Goal: Check status: Check status

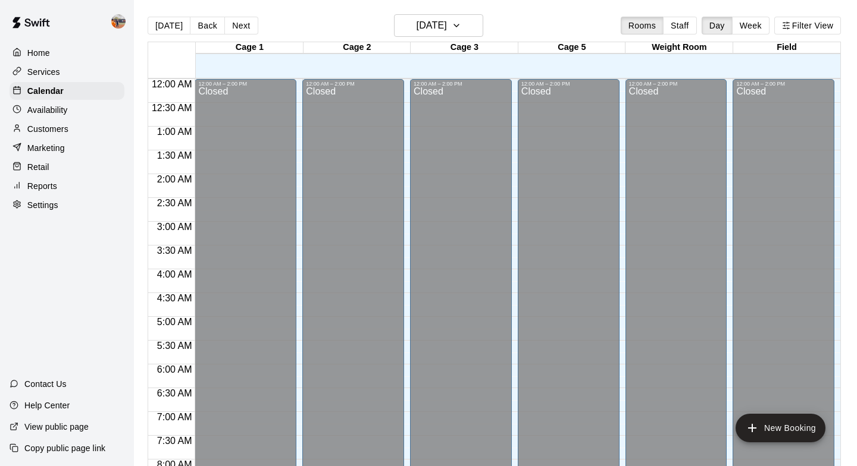
scroll to position [706, 0]
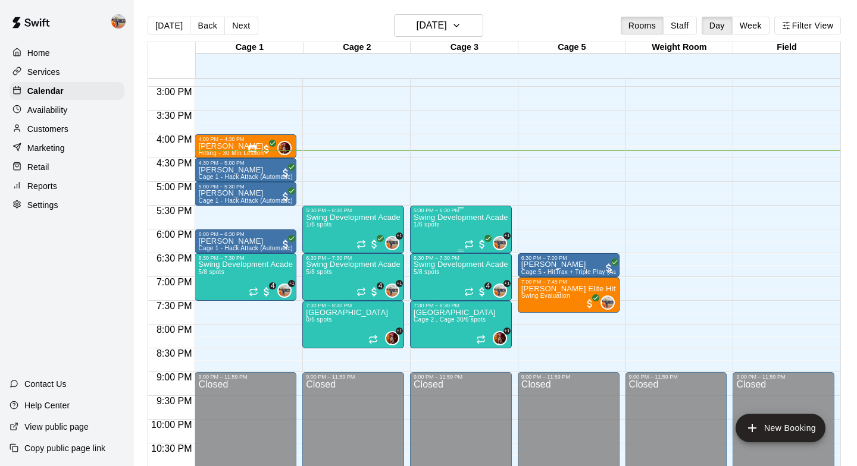
click at [460, 237] on div "Swing Development Academy 8U/10U 1/6 spots" at bounding box center [460, 447] width 95 height 466
click at [613, 265] on div at bounding box center [428, 233] width 857 height 466
click at [469, 230] on div "Swing Development Academy 8U/10U 1/6 spots" at bounding box center [460, 447] width 95 height 466
click at [428, 231] on icon "edit" at bounding box center [426, 227] width 14 height 14
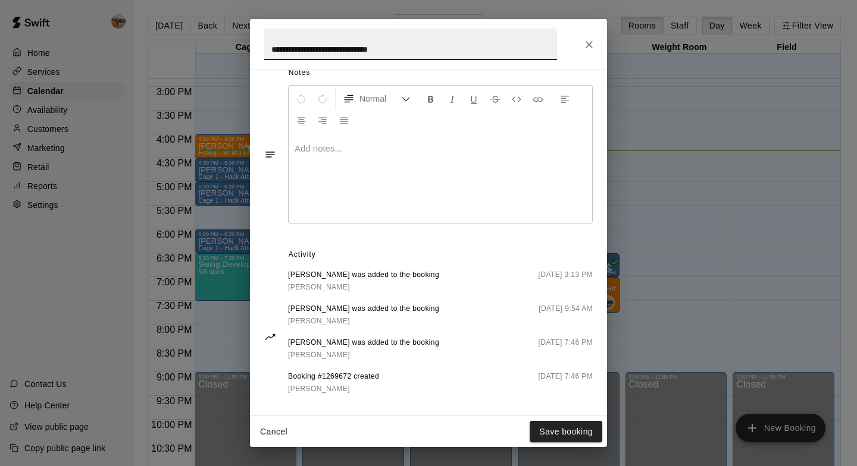
scroll to position [474, 0]
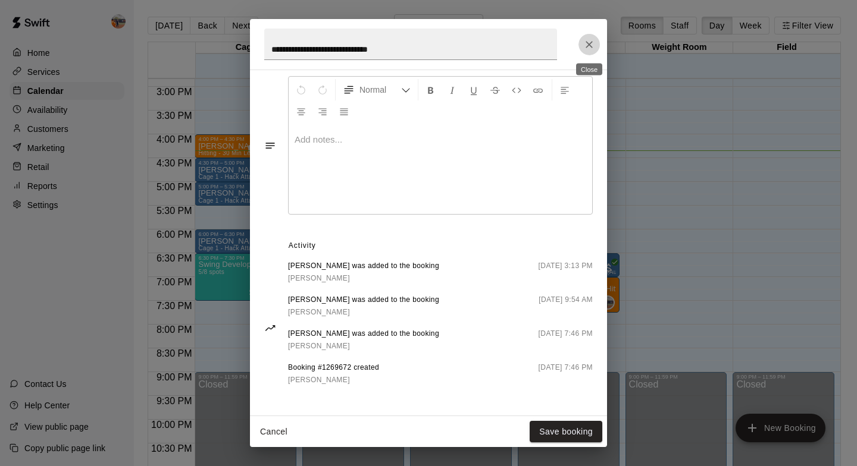
click at [587, 46] on icon "Close" at bounding box center [588, 44] width 7 height 7
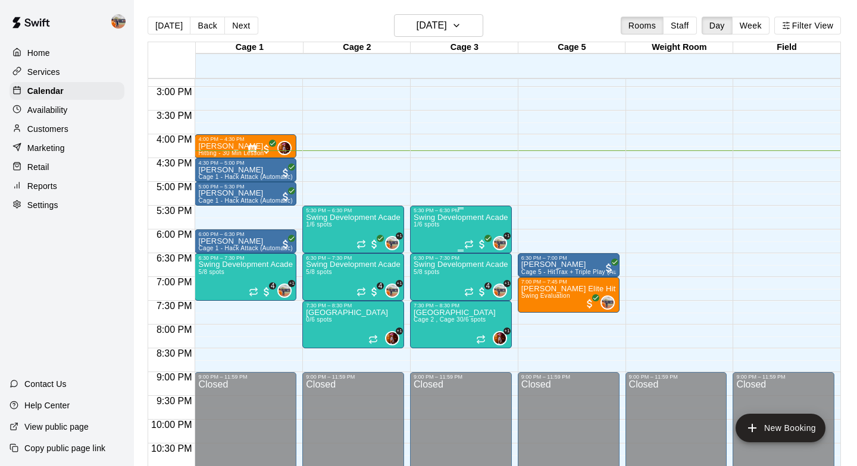
click at [446, 241] on div "Swing Development Academy 8U/10U 1/6 spots" at bounding box center [460, 447] width 95 height 466
click at [422, 247] on button "edit" at bounding box center [426, 254] width 24 height 23
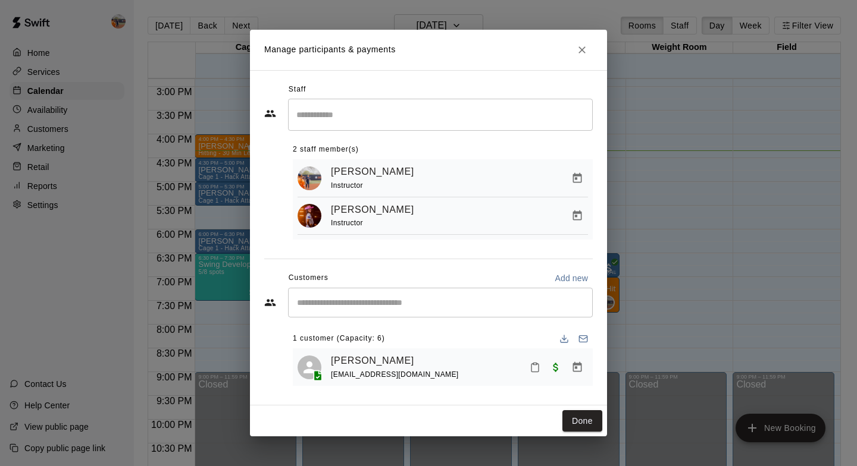
click at [579, 46] on icon "Close" at bounding box center [581, 49] width 7 height 7
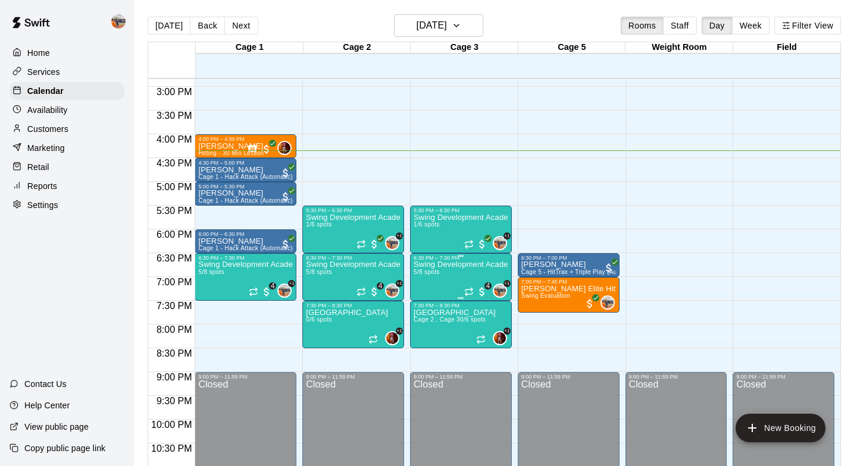
click at [424, 303] on img "edit" at bounding box center [426, 303] width 14 height 14
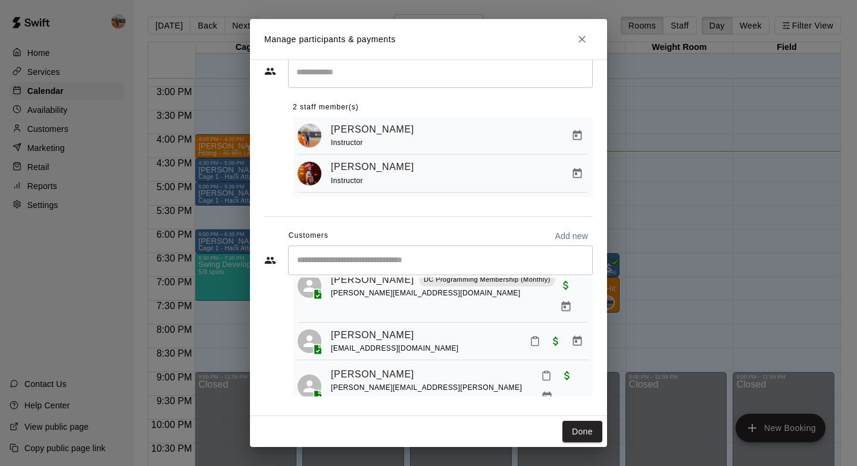
scroll to position [136, 0]
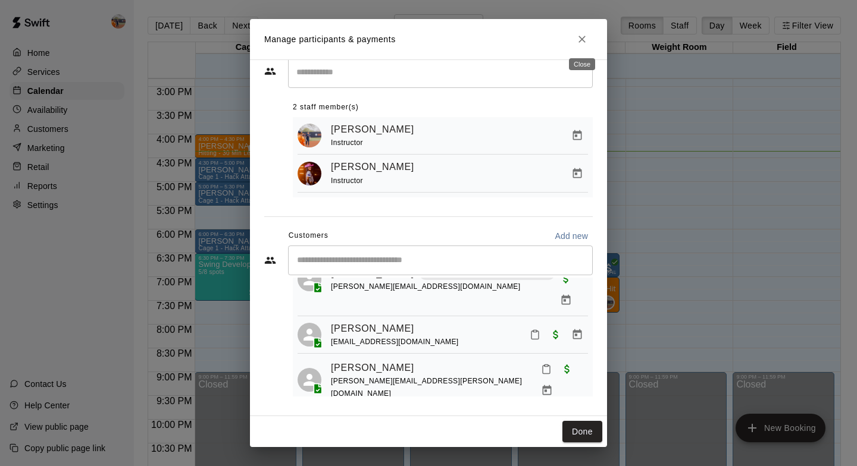
click at [578, 38] on icon "Close" at bounding box center [582, 39] width 12 height 12
